Goal: Task Accomplishment & Management: Manage account settings

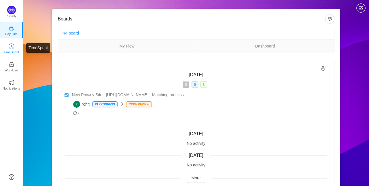
click at [10, 49] on icon "icon: clock-circle" at bounding box center [12, 47] width 6 height 6
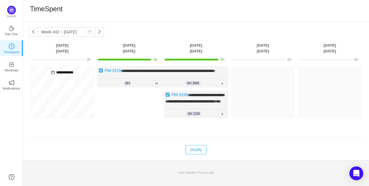
click at [197, 154] on button "Modify" at bounding box center [196, 149] width 21 height 9
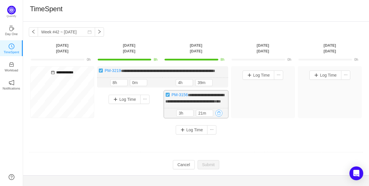
click at [221, 117] on button "button" at bounding box center [219, 113] width 7 height 7
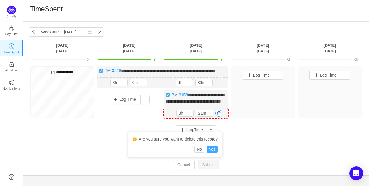
click at [217, 148] on button "Yes" at bounding box center [212, 149] width 11 height 7
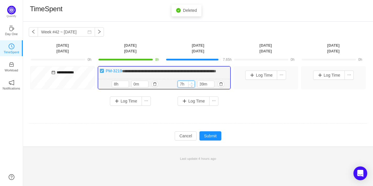
type input "8h"
click at [191, 84] on icon "icon: up" at bounding box center [192, 83] width 2 height 2
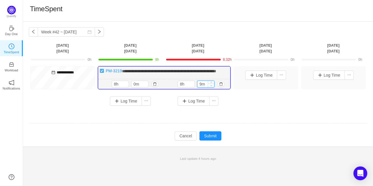
type input "0m"
click at [212, 87] on span "Decrease Value" at bounding box center [211, 86] width 6 height 4
click at [218, 139] on button "Submit" at bounding box center [211, 135] width 22 height 9
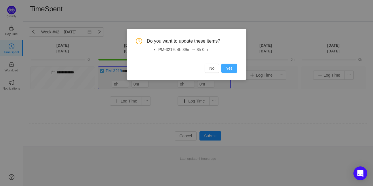
click at [227, 71] on button "Yes" at bounding box center [230, 68] width 16 height 9
